Goal: Task Accomplishment & Management: Manage account settings

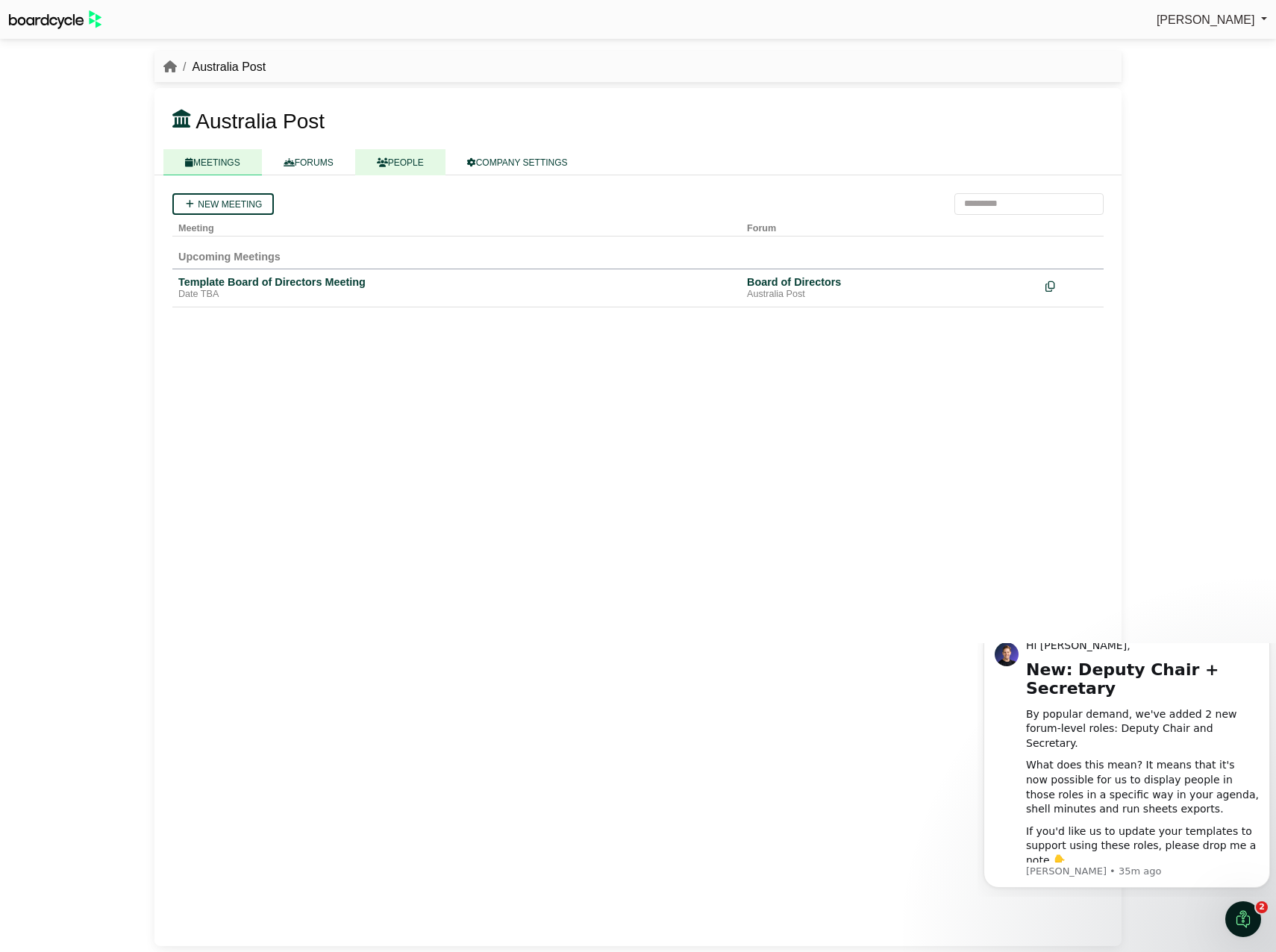
click at [386, 161] on link "PEOPLE" at bounding box center [400, 163] width 90 height 26
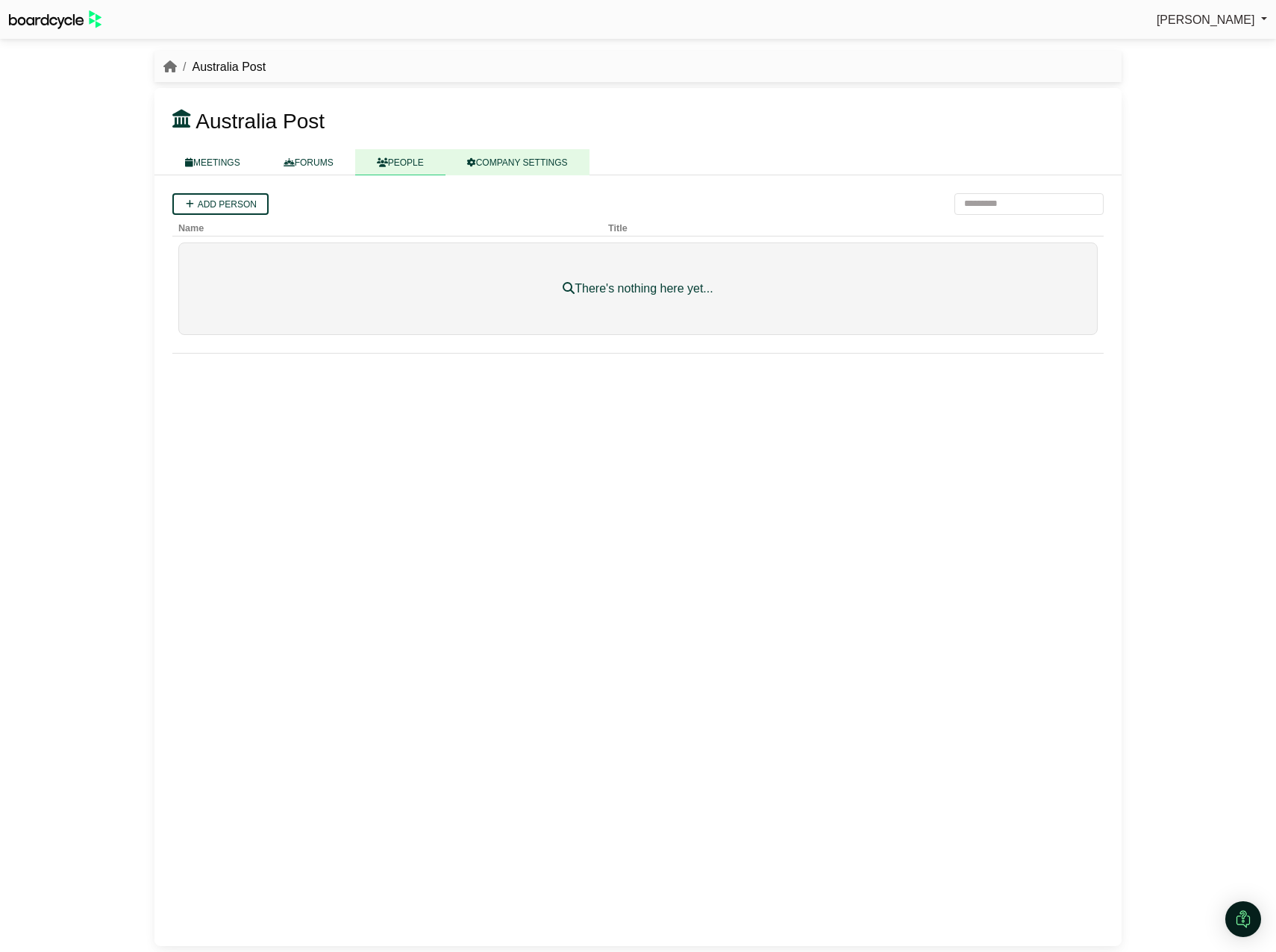
click at [485, 157] on link "COMPANY SETTINGS" at bounding box center [517, 163] width 144 height 26
